Goal: Task Accomplishment & Management: Manage account settings

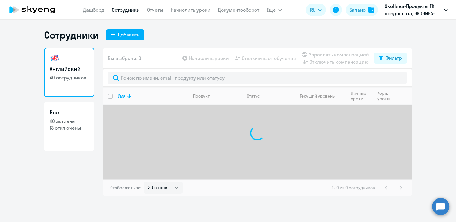
select select "30"
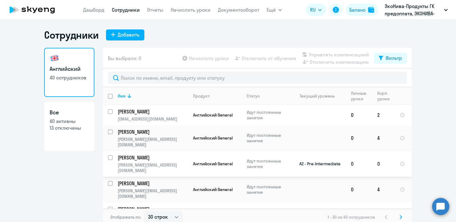
click at [109, 162] on input "select row 38468435" at bounding box center [114, 161] width 12 height 12
checkbox input "true"
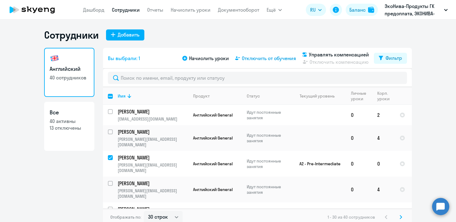
click at [264, 55] on span "Отключить от обучения" at bounding box center [269, 58] width 54 height 7
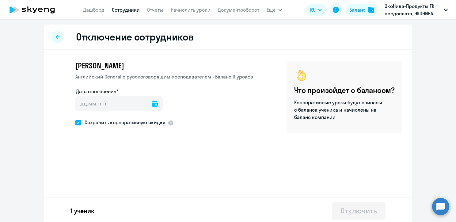
click at [152, 106] on icon at bounding box center [155, 104] width 6 height 6
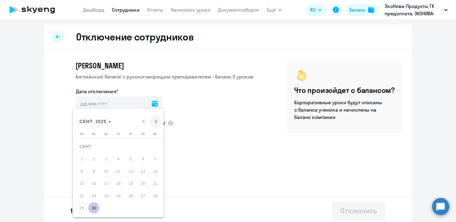
click at [156, 121] on span "Next month" at bounding box center [156, 121] width 12 height 12
click at [130, 155] on span "3" at bounding box center [130, 158] width 11 height 11
type input "[DATE]"
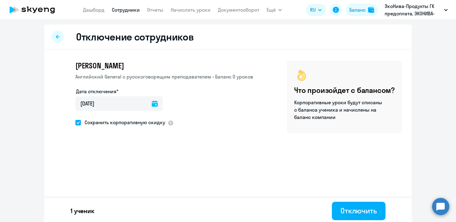
scroll to position [2, 0]
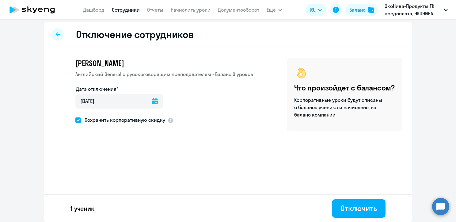
click at [76, 120] on span at bounding box center [78, 120] width 6 height 6
click at [75, 120] on input "Сохранить корпоративную скидку" at bounding box center [75, 120] width 0 height 0
checkbox input "false"
click at [352, 209] on div "Отключить" at bounding box center [359, 208] width 36 height 10
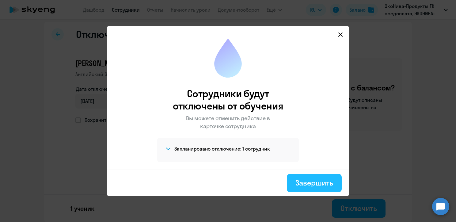
click at [309, 184] on div "Завершить" at bounding box center [315, 183] width 38 height 10
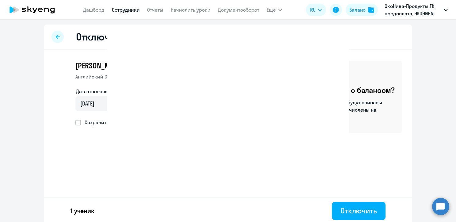
select select "30"
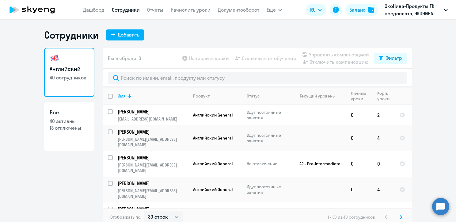
click at [449, 96] on ng-component "Сотрудники Добавить Английский 40 сотрудников Все 40 активны 13 отключены Вы вы…" at bounding box center [228, 127] width 456 height 197
